Goal: Communication & Community: Ask a question

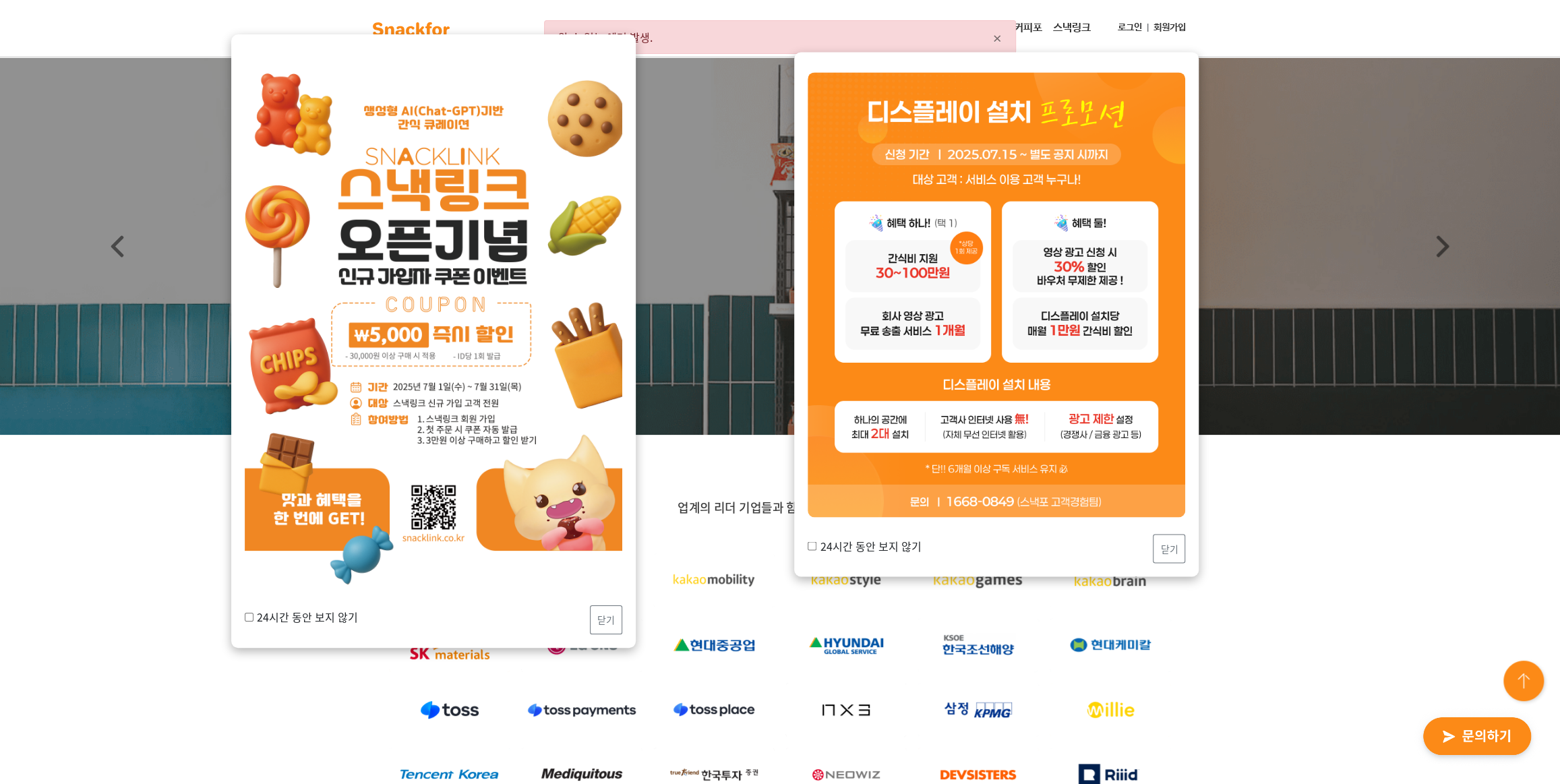
click at [1108, 27] on div "서비스문의 월간스낵포 커피포 스낵링크 로그인 회원가입" at bounding box center [828, 28] width 727 height 27
click at [1115, 26] on link "로그인" at bounding box center [1129, 28] width 35 height 25
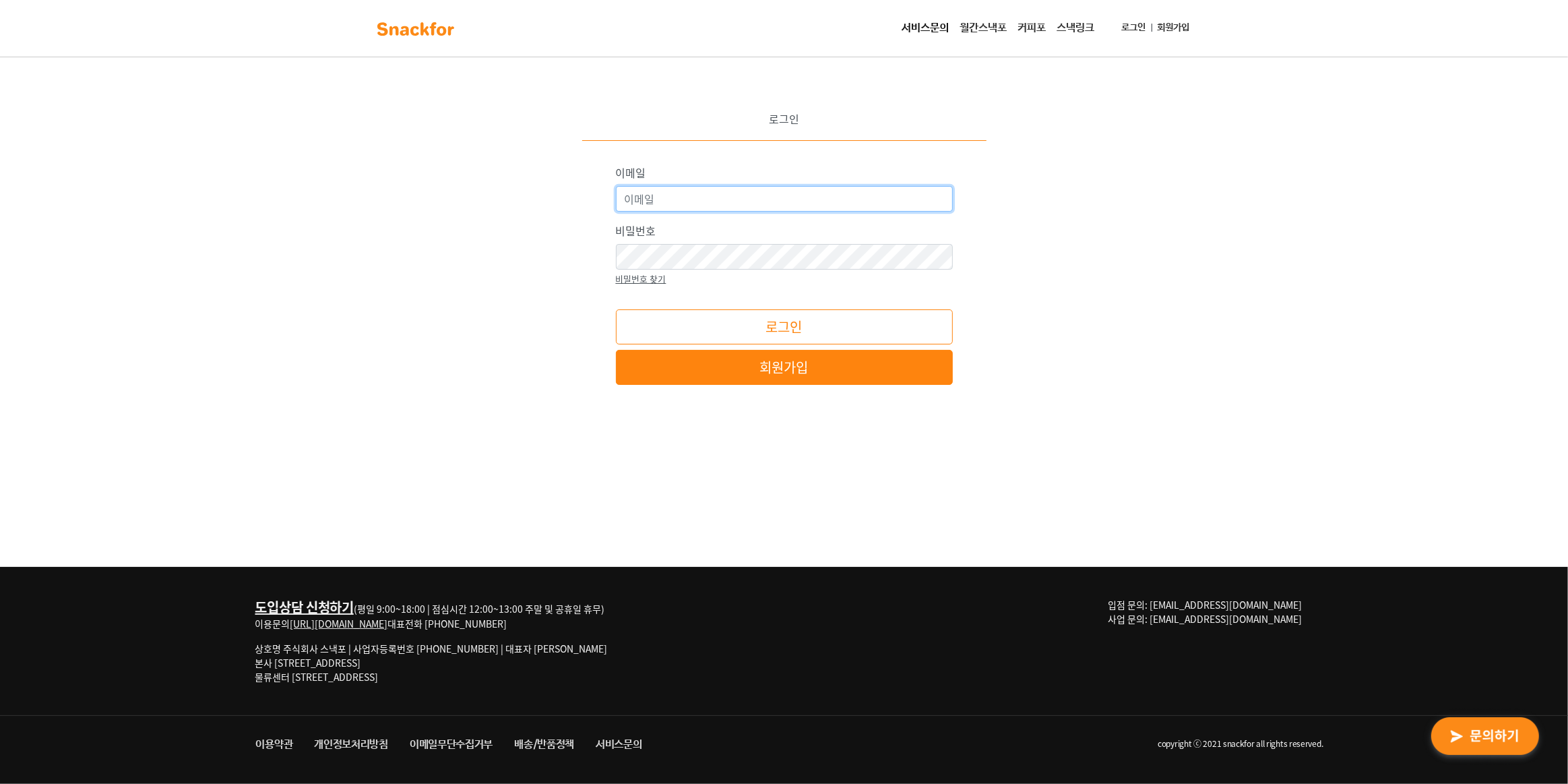
click at [707, 192] on input "이메일" at bounding box center [785, 199] width 337 height 26
type input "sunmoon0712@naver.com"
click at [616, 309] on button "로그인" at bounding box center [785, 326] width 337 height 35
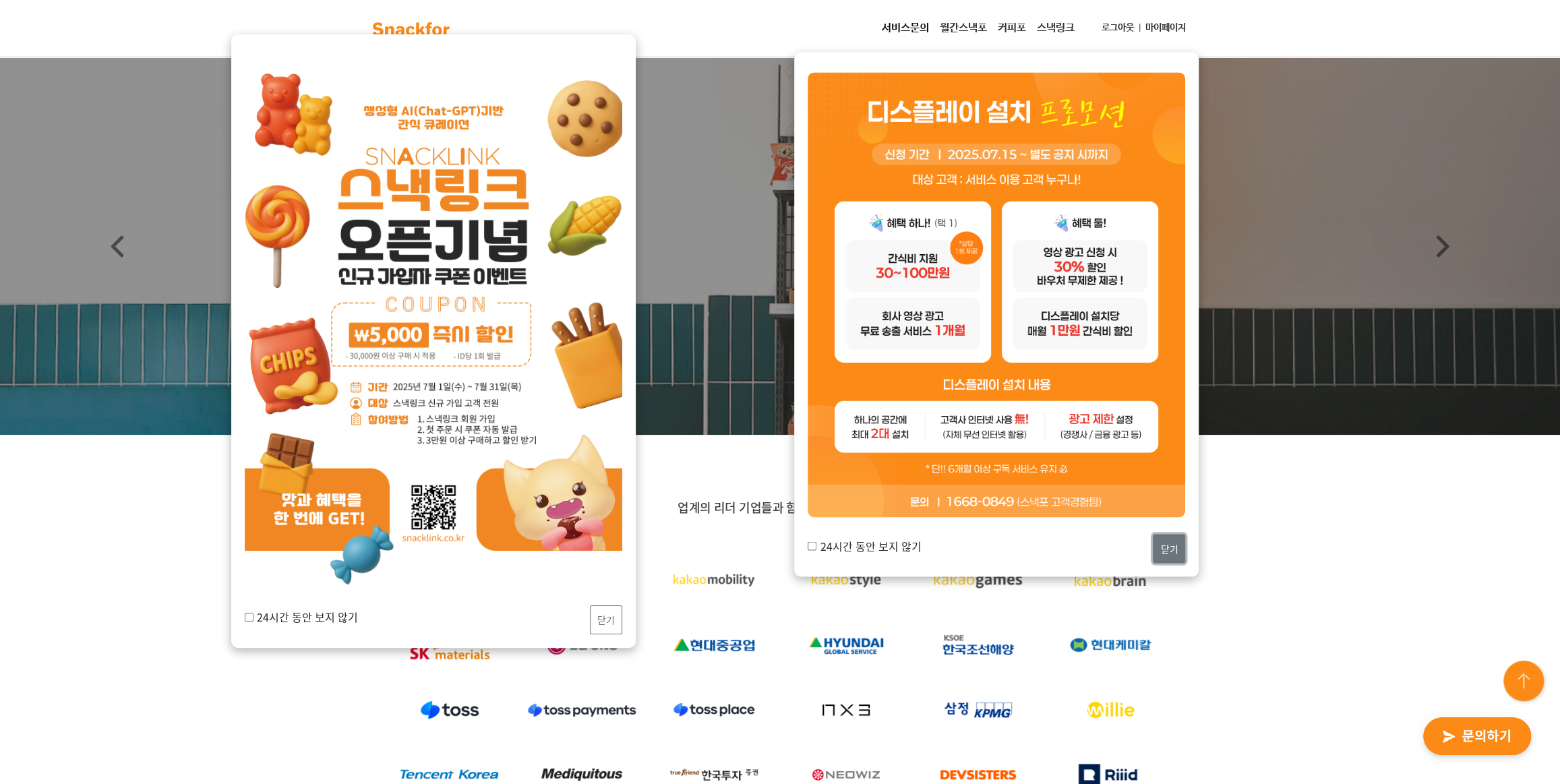
click at [1169, 542] on button "닫기" at bounding box center [1169, 547] width 32 height 29
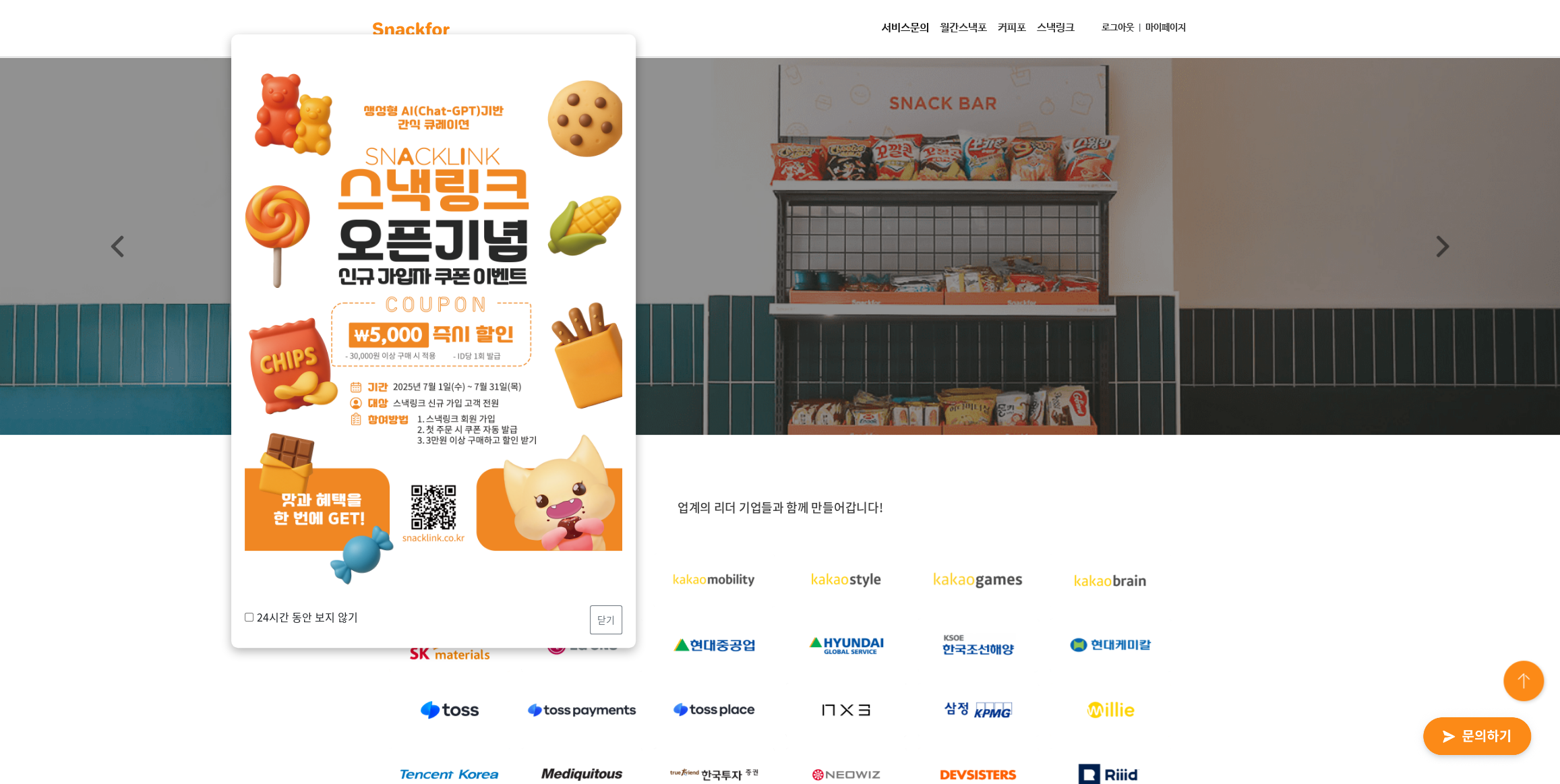
click at [1167, 30] on link "마이페이지" at bounding box center [1166, 28] width 51 height 25
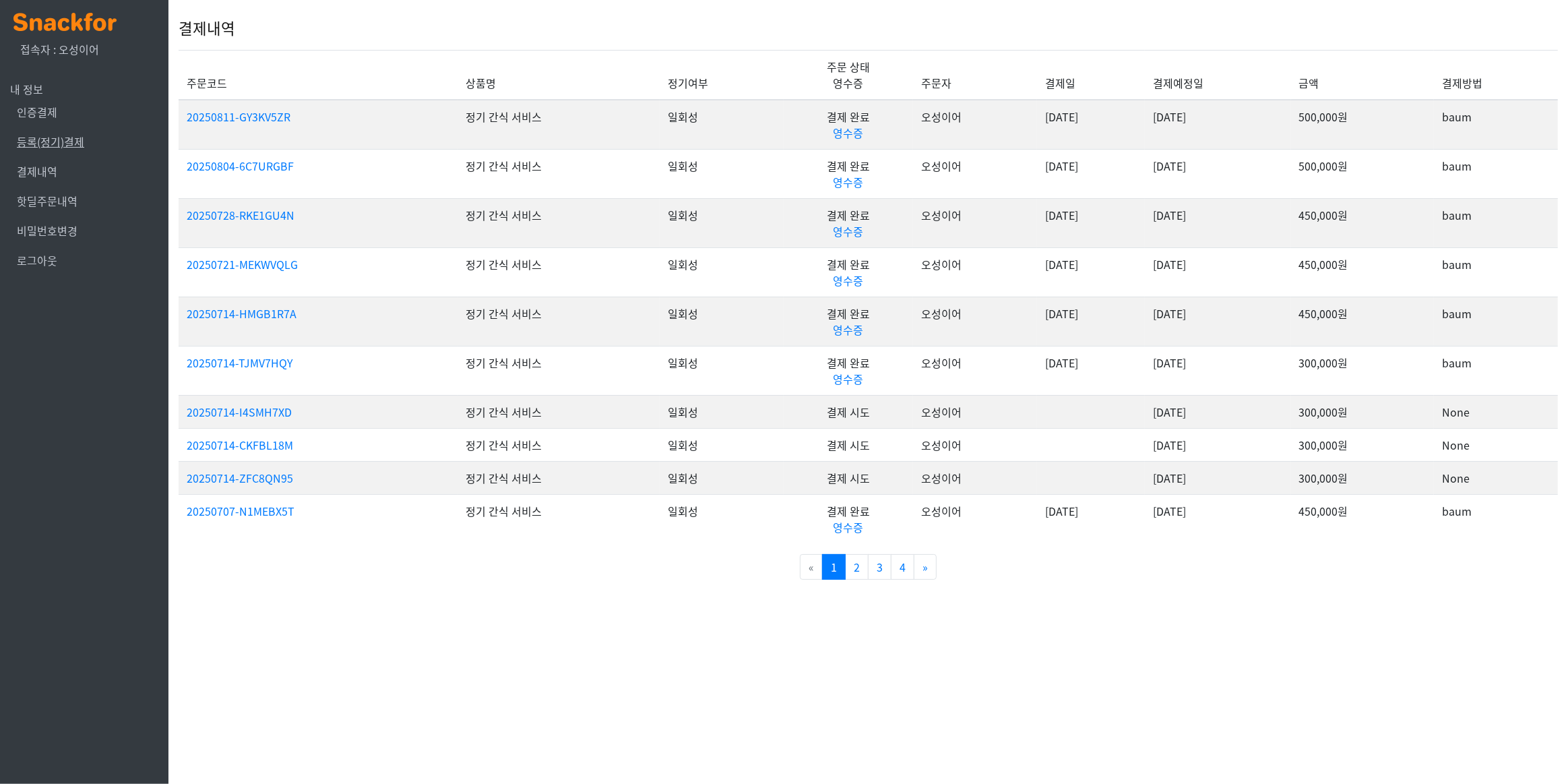
click at [63, 139] on link "등록(정기)결제" at bounding box center [50, 141] width 67 height 16
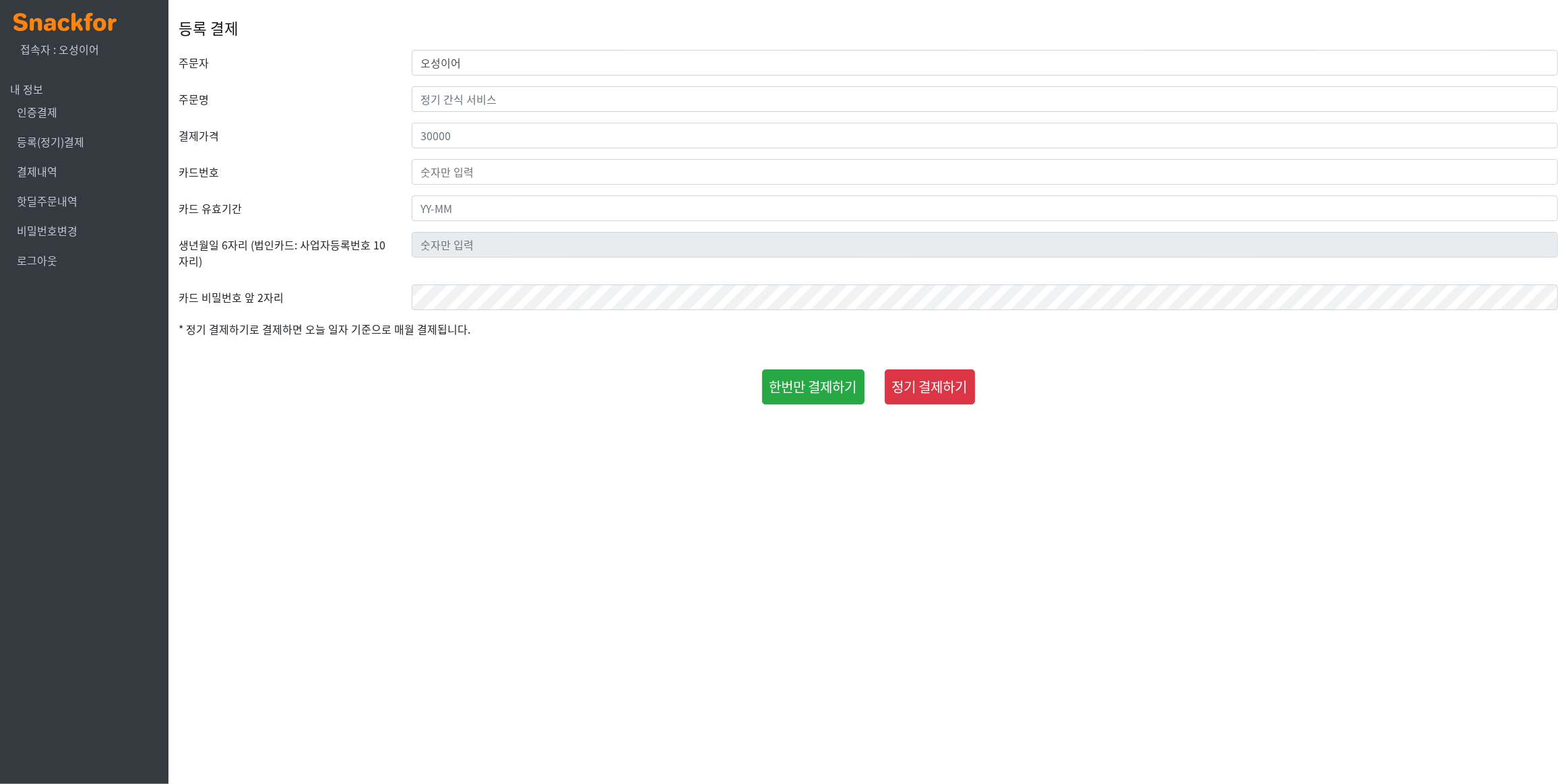
drag, startPoint x: 540, startPoint y: 77, endPoint x: 521, endPoint y: 93, distance: 24.8
click at [533, 84] on form "주문자 오성이어 주문명 결제가격 카드번호 카드 유효기간 생년월일 6자리 (법인카드: 사업자등록번호 10자리) 카드 비밀번호 앞 2자리" at bounding box center [868, 227] width 1379 height 355
click at [521, 93] on input "text" at bounding box center [985, 99] width 1147 height 26
type input "w"
type input "정기 간식 서비스"
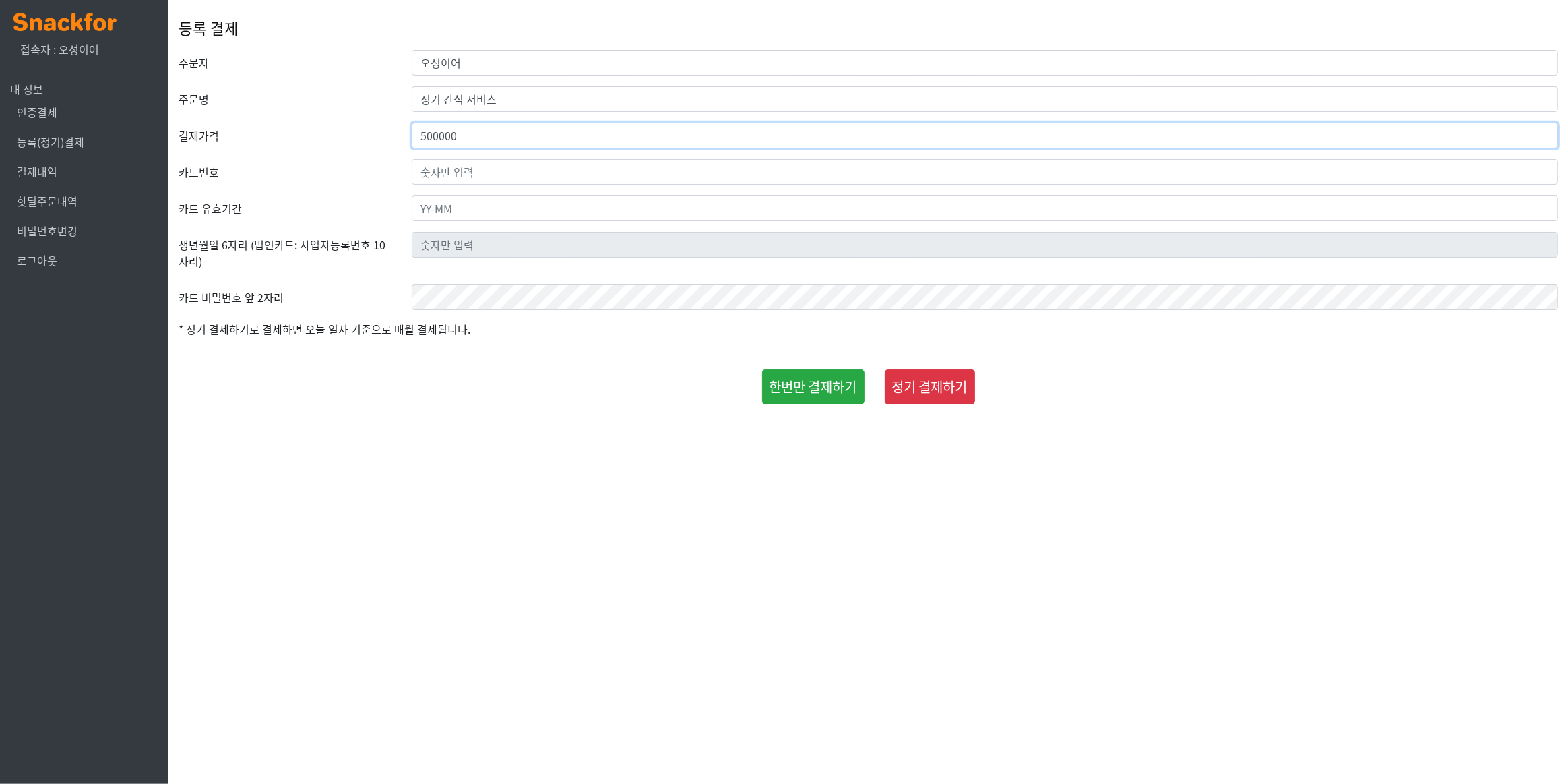
type input "500000"
type input "9440-1172-7268-9416"
type input "31-12"
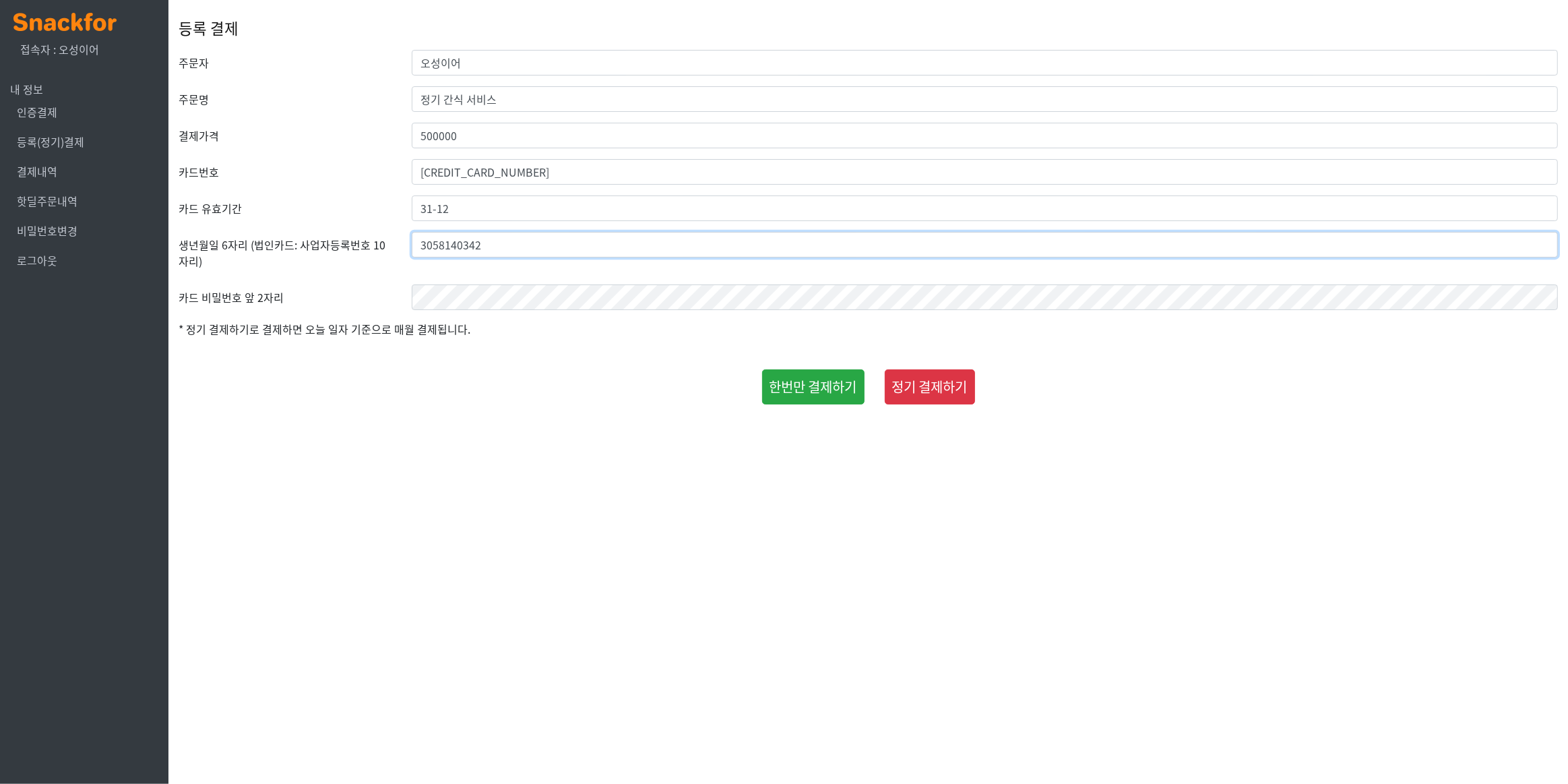
type input "3058140342"
click at [805, 386] on button "한번만 결제하기" at bounding box center [813, 387] width 102 height 35
type button "one"
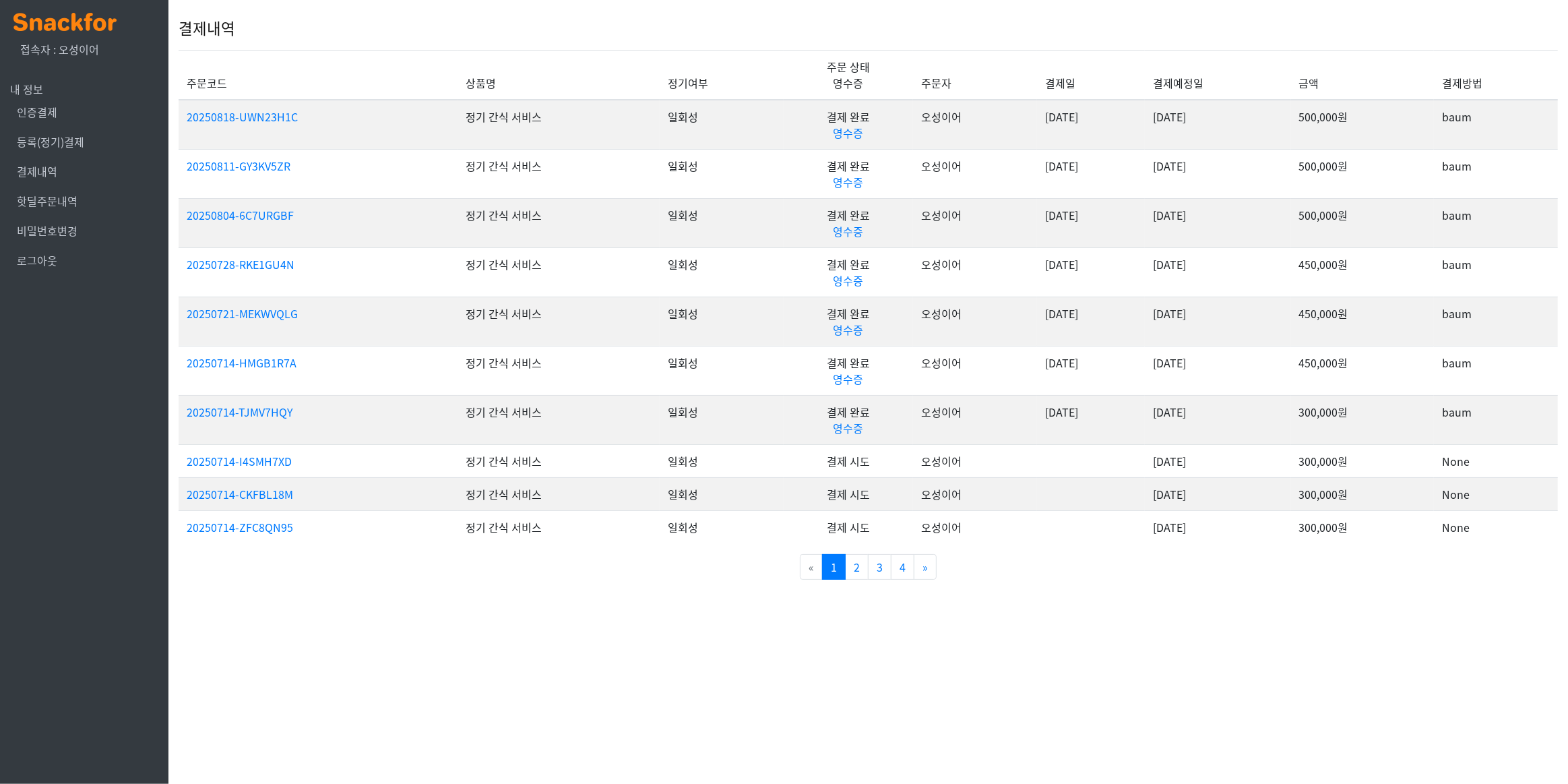
click at [70, 13] on img at bounding box center [64, 22] width 103 height 19
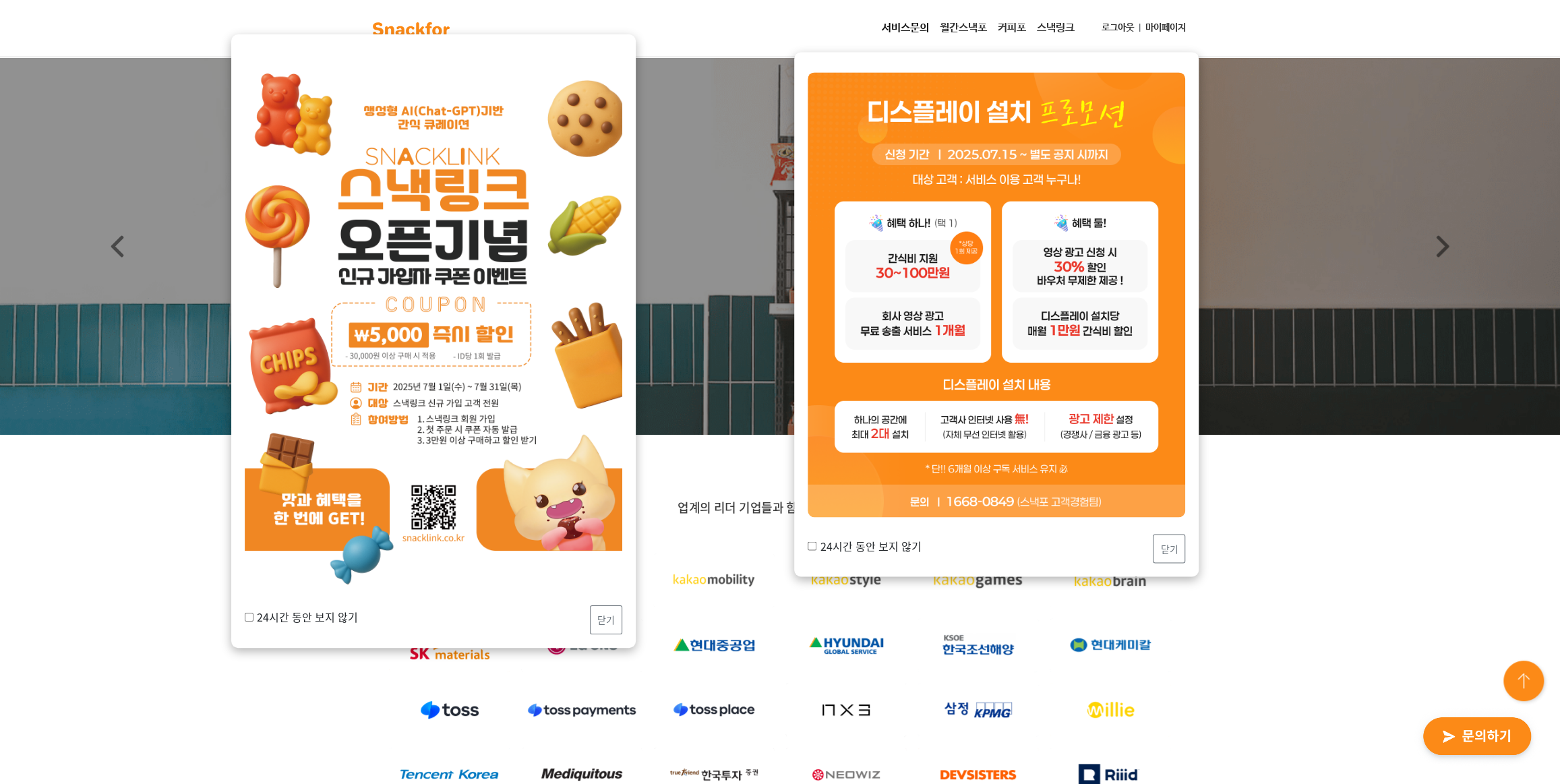
click at [1446, 739] on img "button" at bounding box center [1476, 737] width 132 height 62
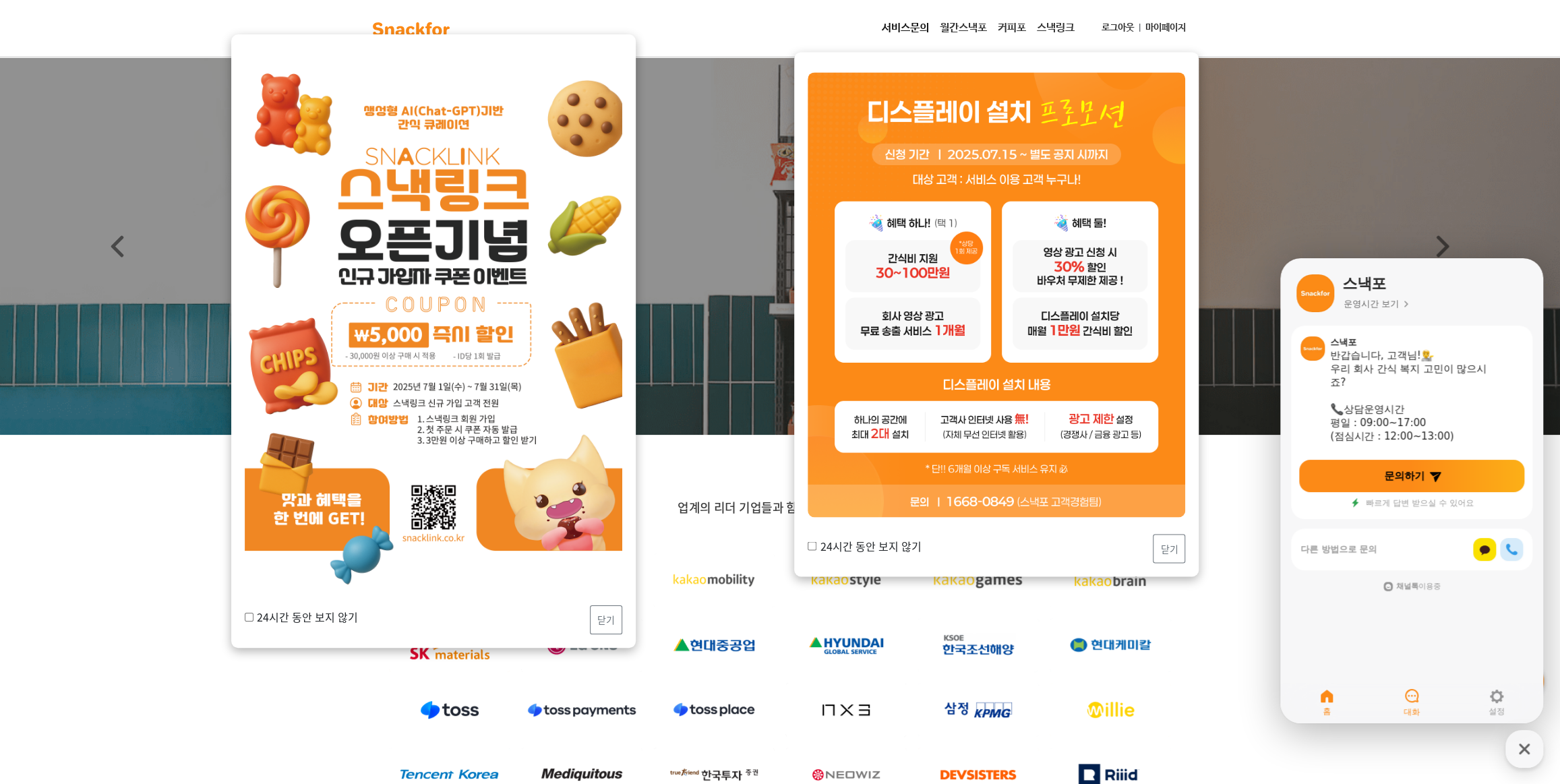
click at [1416, 712] on span "대화" at bounding box center [1412, 712] width 16 height 11
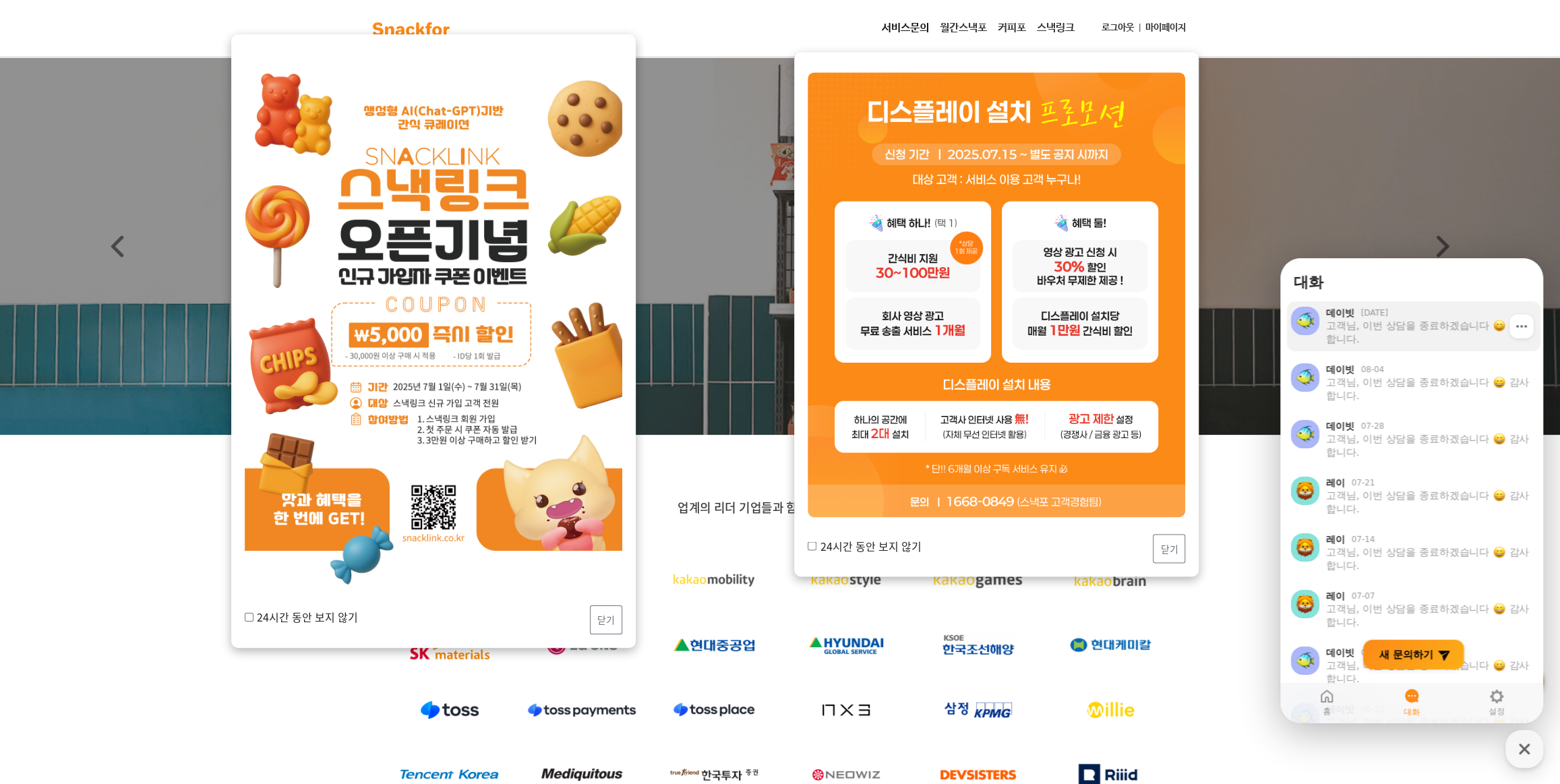
click at [1389, 331] on div "고객님, 이번 상담을 종료하겠습니다 감사합니다." at bounding box center [1429, 332] width 205 height 27
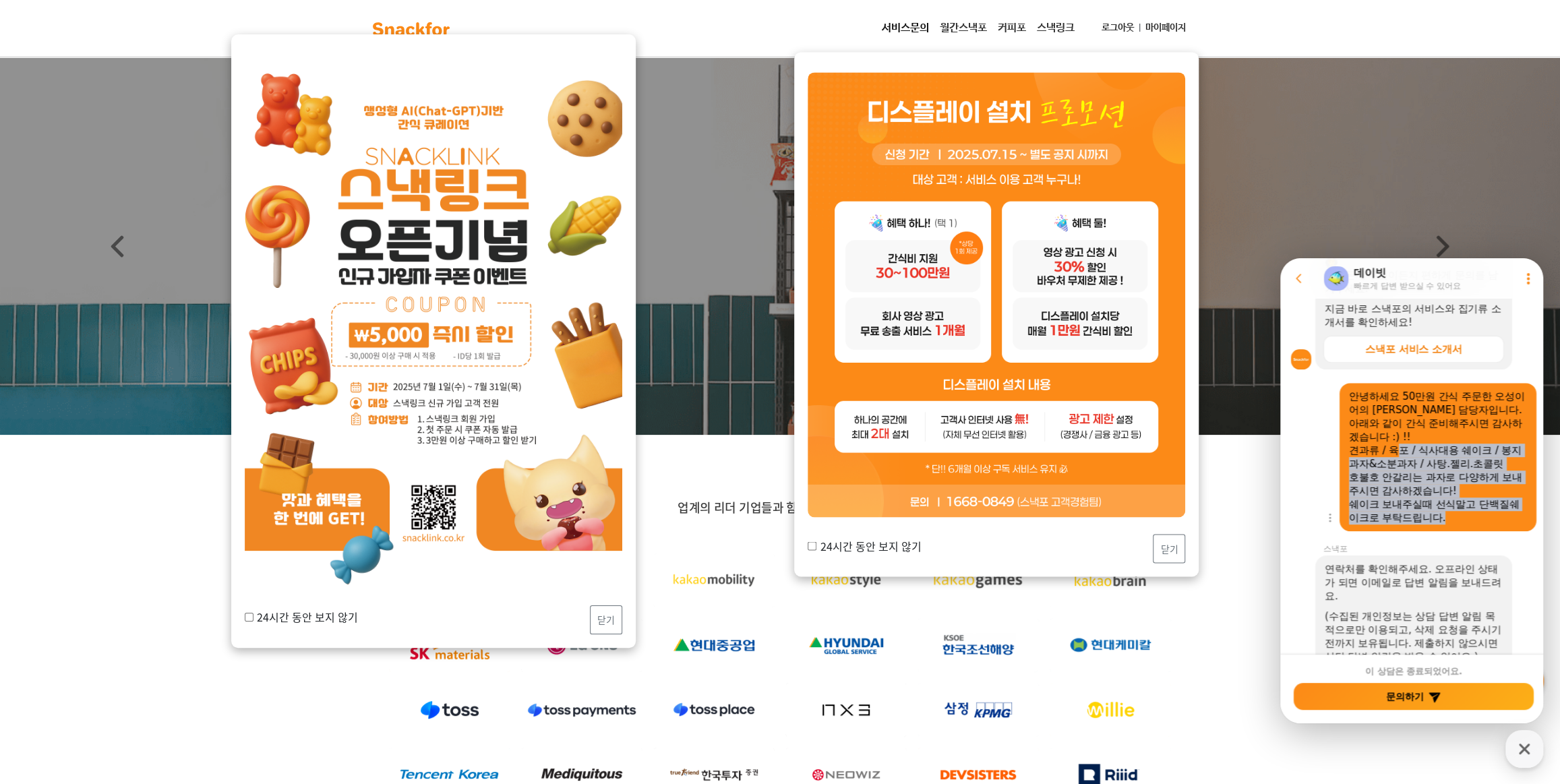
scroll to position [455, 0]
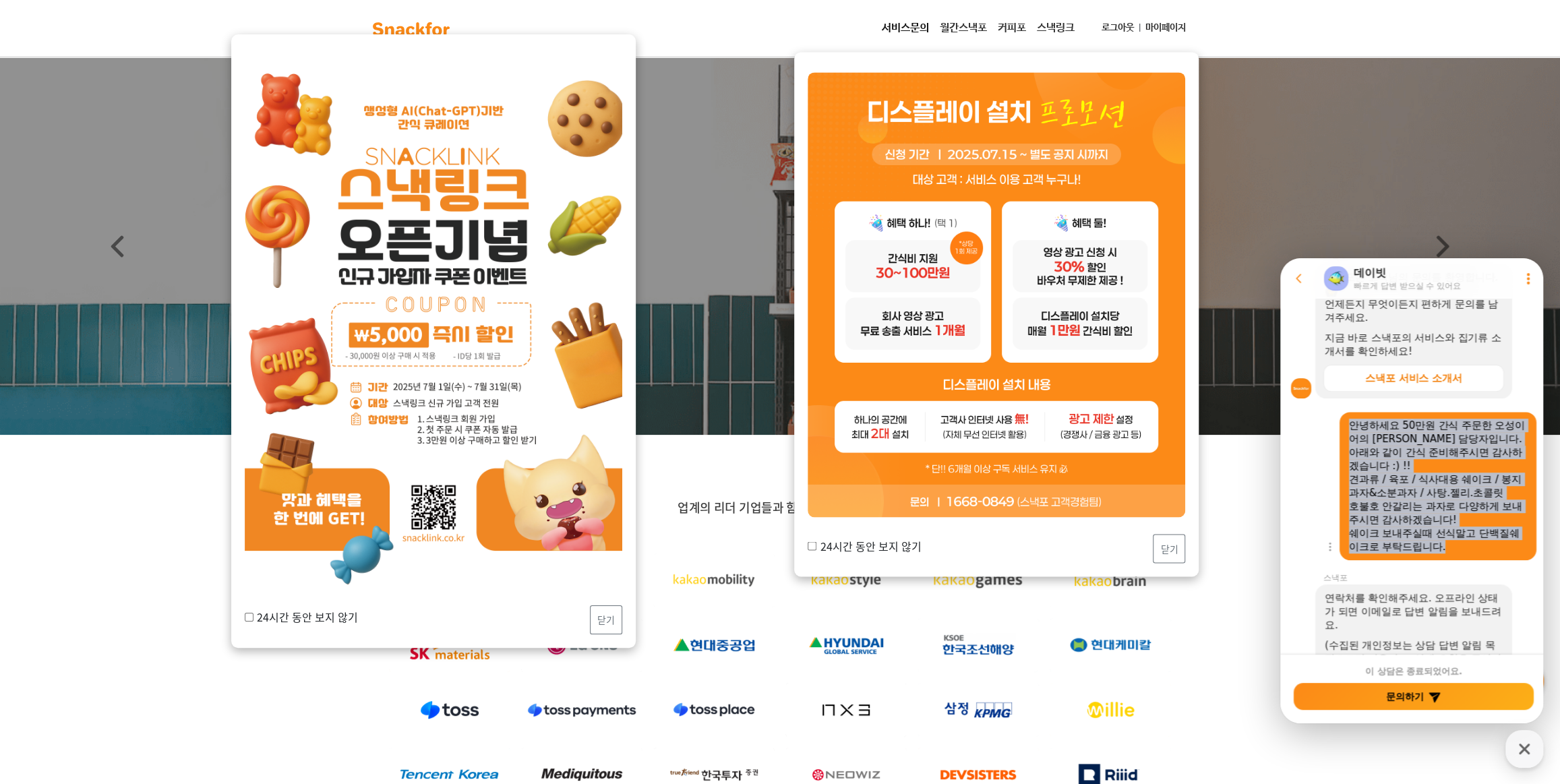
drag, startPoint x: 1464, startPoint y: 487, endPoint x: 1345, endPoint y: 432, distance: 131.1
click at [1345, 432] on div "안녕하세요 50만원 간식 주문한 오성이어의 [PERSON_NAME] 담당자입니다. 아래와 같이 간식 준비해주시면 감사하겠습니다 :) !! 견과…" at bounding box center [1438, 486] width 197 height 148
copy div "안녕하세요 50만원 간식 주문한 오성이어의 [PERSON_NAME] 담당자입니다. 아래와 같이 간식 준비해주시면 감사하겠습니다 :) !! 견과…"
click at [1292, 274] on icon at bounding box center [1299, 278] width 13 height 13
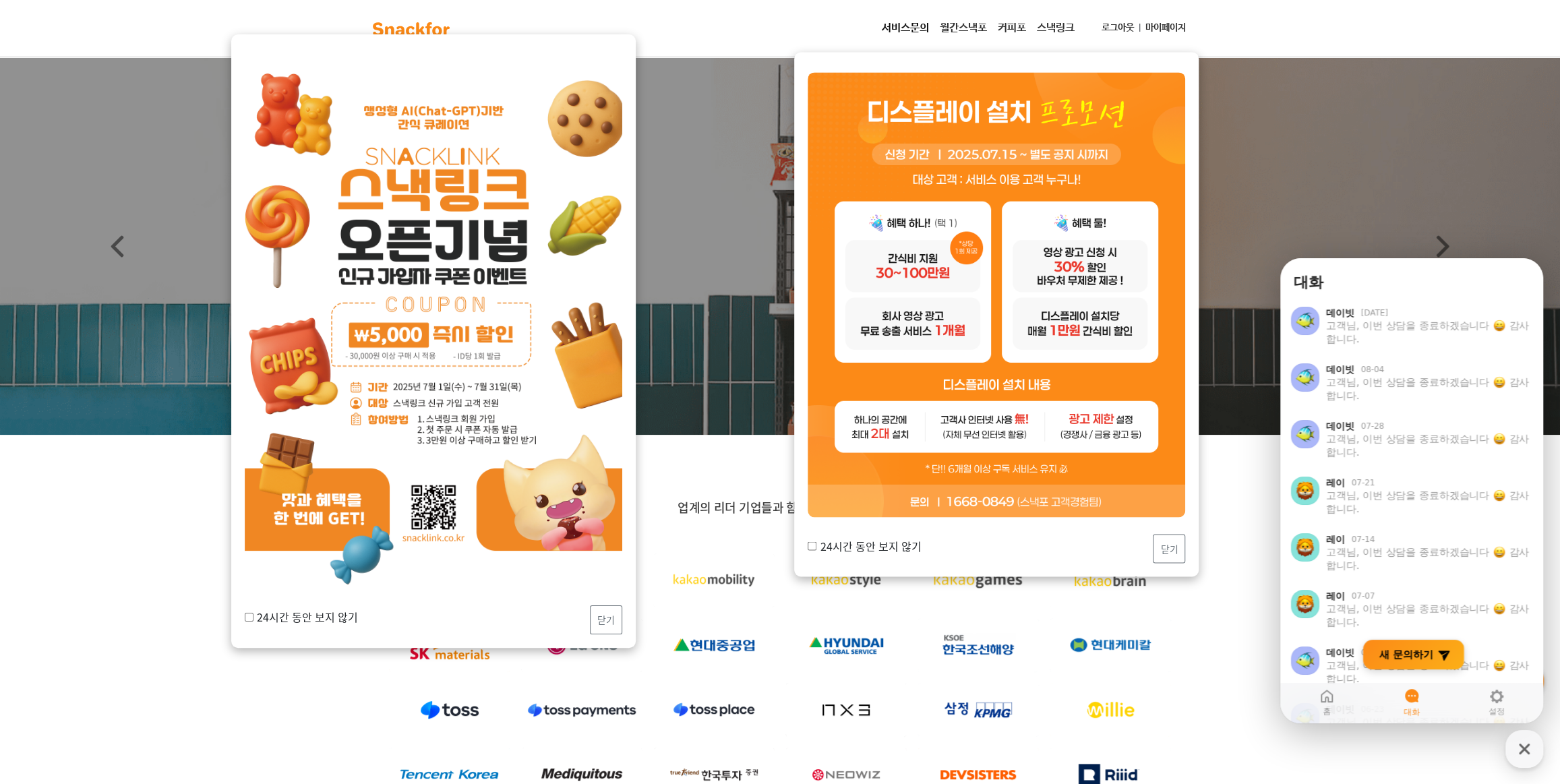
click at [1398, 653] on span "새 문의하기" at bounding box center [1407, 654] width 54 height 13
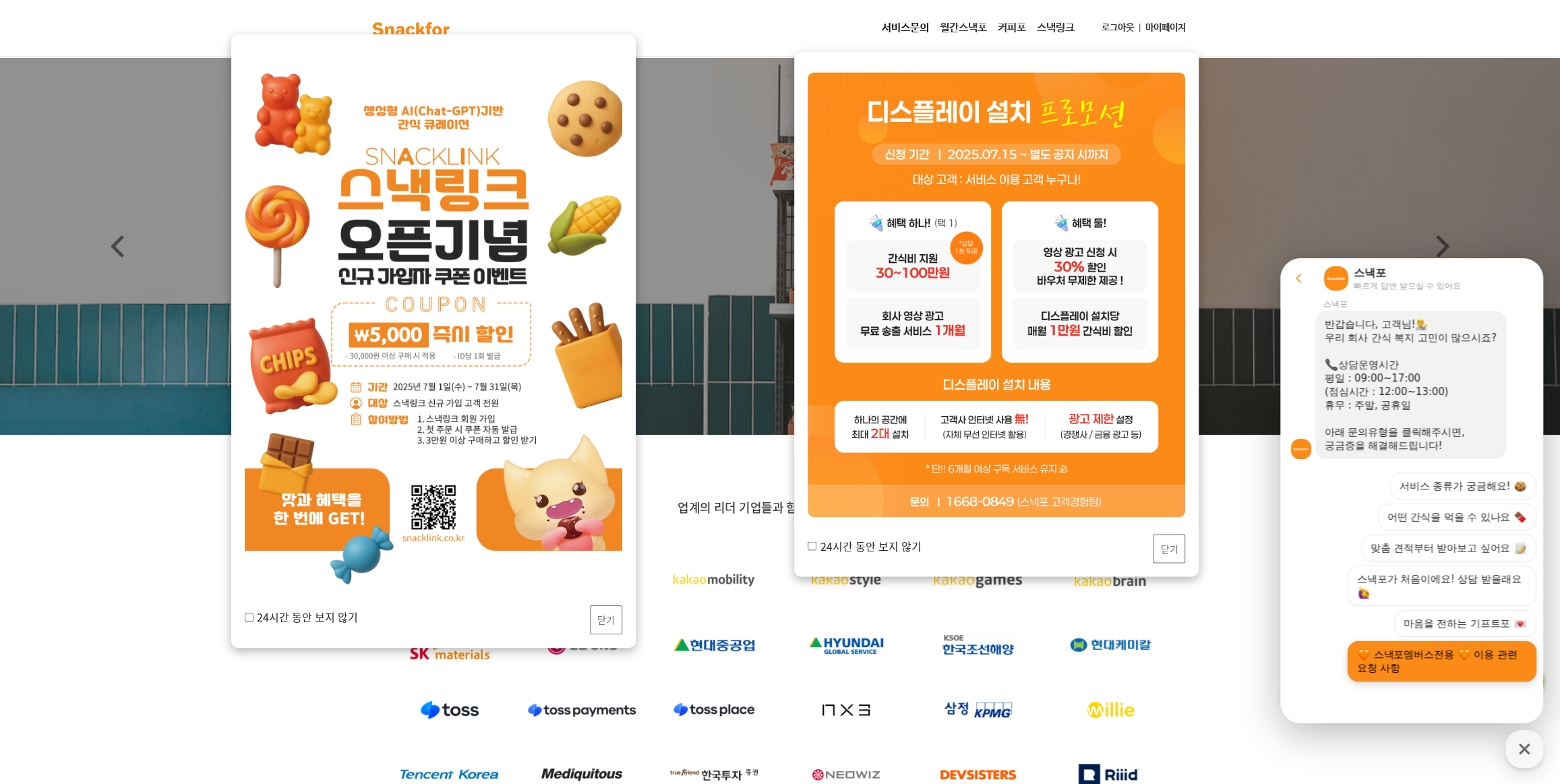
click at [1429, 677] on button "스낵포멤버스전용 이용 관련 요청 사항" at bounding box center [1442, 661] width 189 height 40
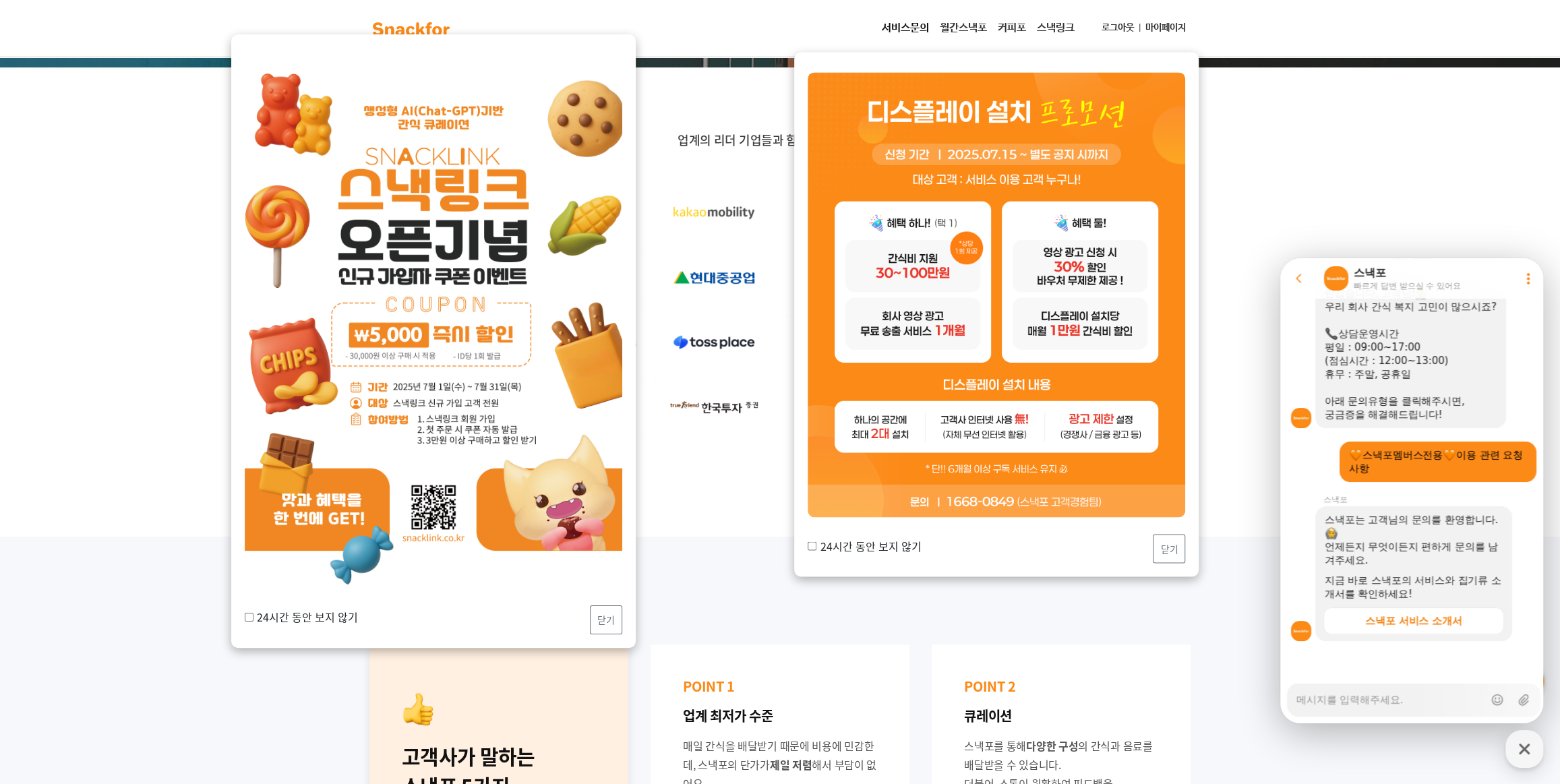
scroll to position [213, 0]
click at [1370, 698] on textarea "Messenger Input Textarea" at bounding box center [1390, 695] width 187 height 23
type textarea "x"
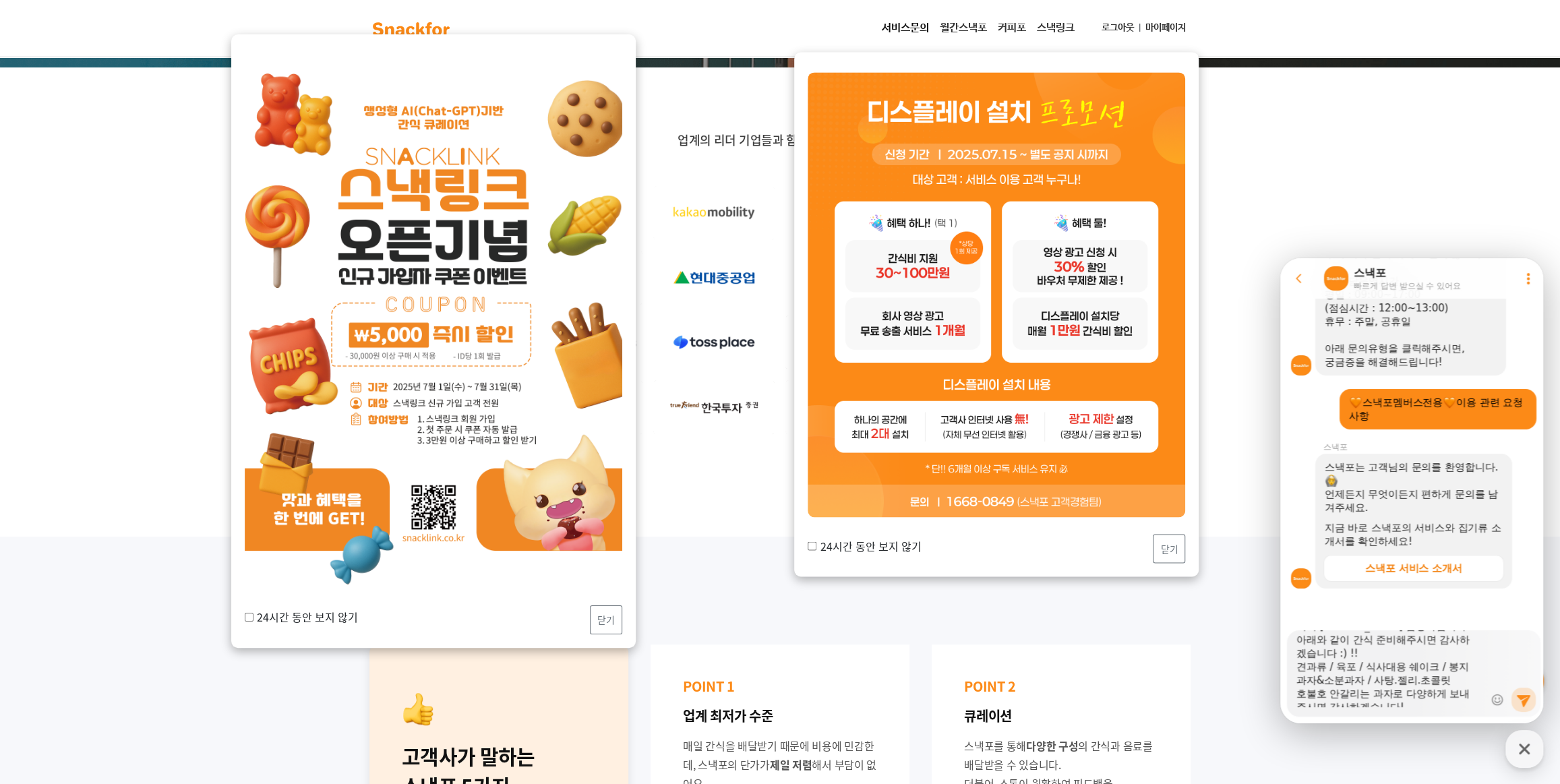
scroll to position [67, 0]
type textarea "안녕하세요 50만원 간식 주문한 오성이어의 [PERSON_NAME] 담당자입니다. 아래와 같이 간식 준비해주시면 감사하겠습니다 :) !! 견과…"
click at [1517, 697] on icon at bounding box center [1523, 701] width 13 height 12
type textarea "x"
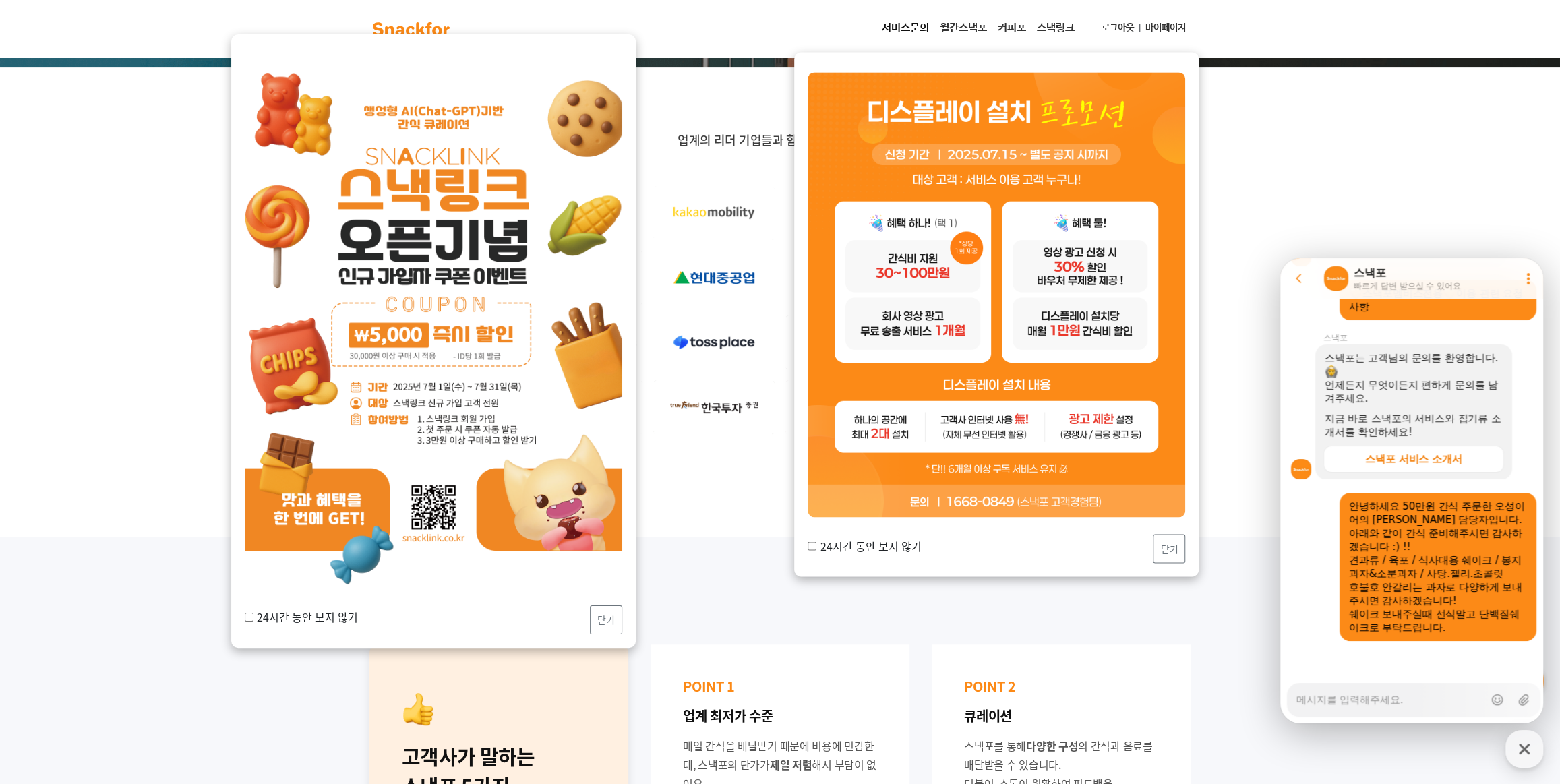
type textarea "x"
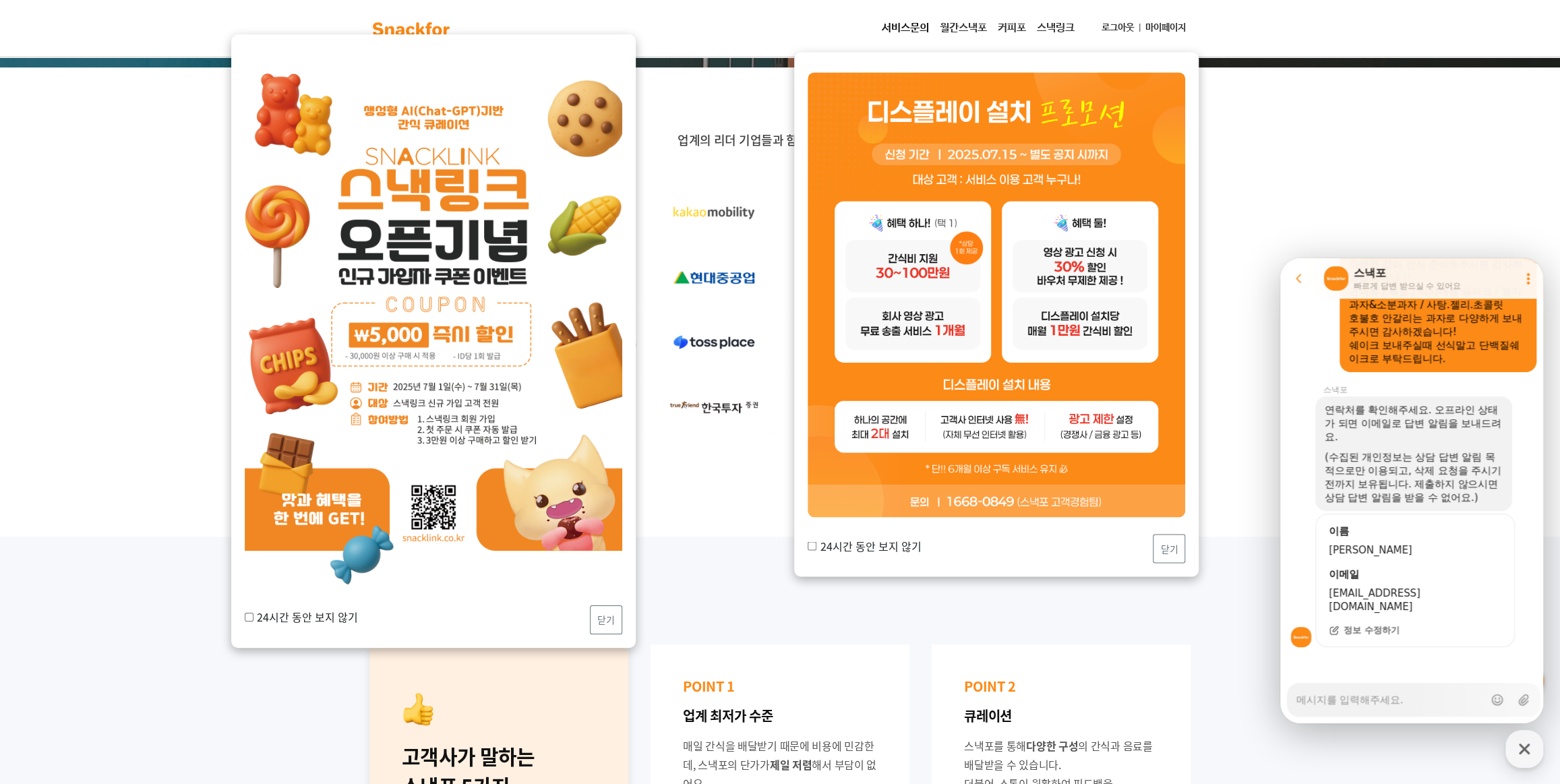
scroll to position [649, 0]
